Goal: Task Accomplishment & Management: Manage account settings

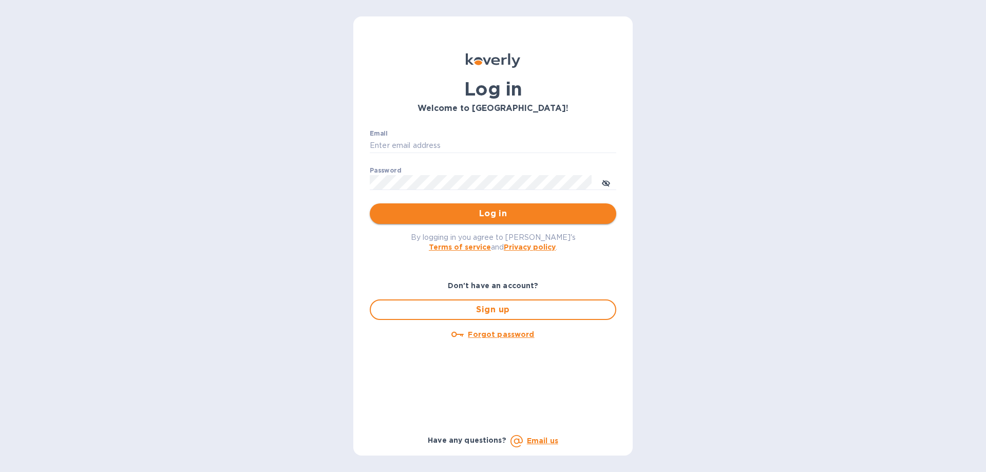
type input "[PERSON_NAME][EMAIL_ADDRESS][DOMAIN_NAME]"
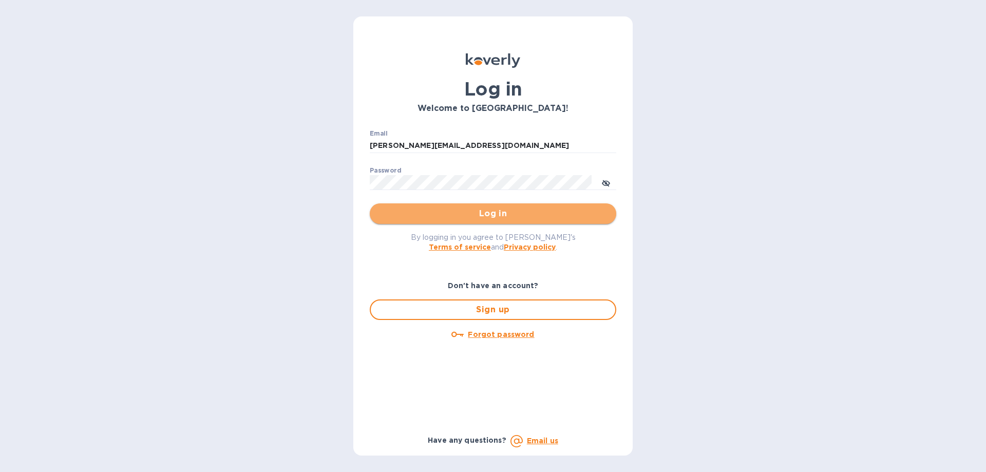
click at [452, 216] on span "Log in" at bounding box center [493, 213] width 230 height 12
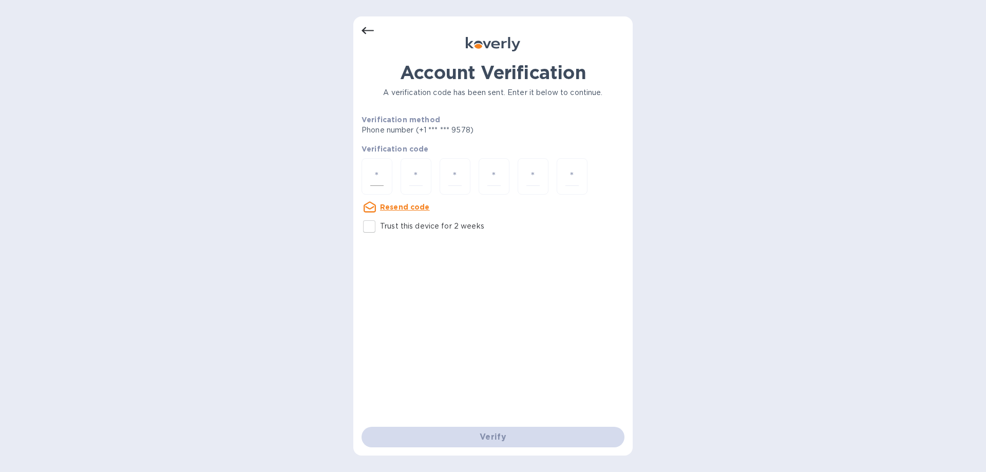
click at [384, 175] on div at bounding box center [376, 176] width 31 height 36
type input "9"
type input "4"
type input "6"
type input "0"
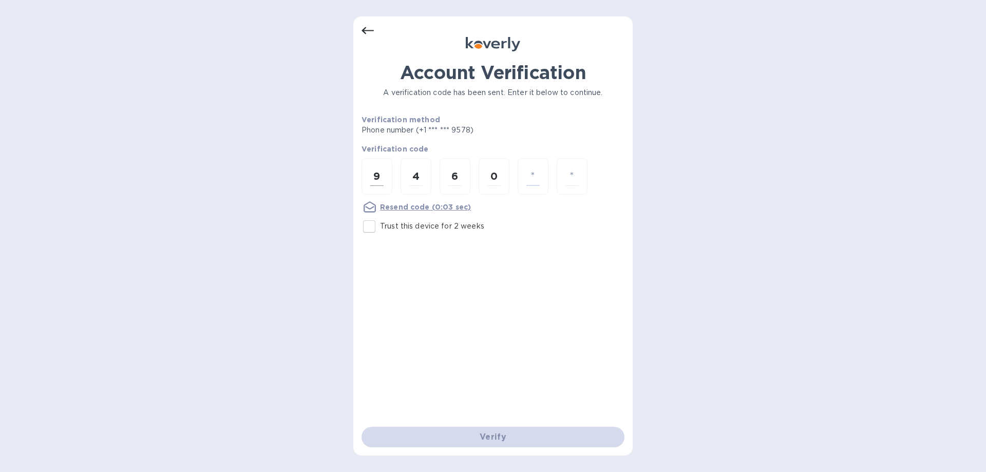
type input "8"
type input "7"
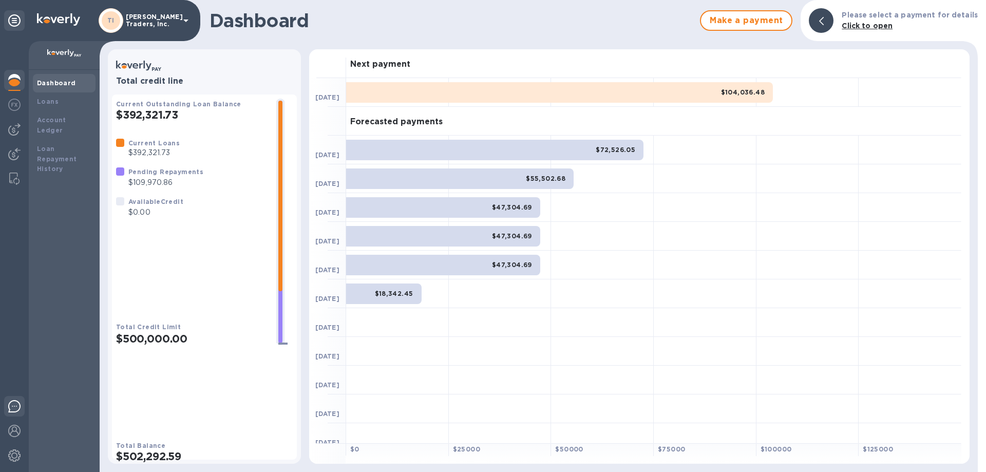
click at [14, 405] on img at bounding box center [14, 406] width 12 height 12
